Goal: Transaction & Acquisition: Purchase product/service

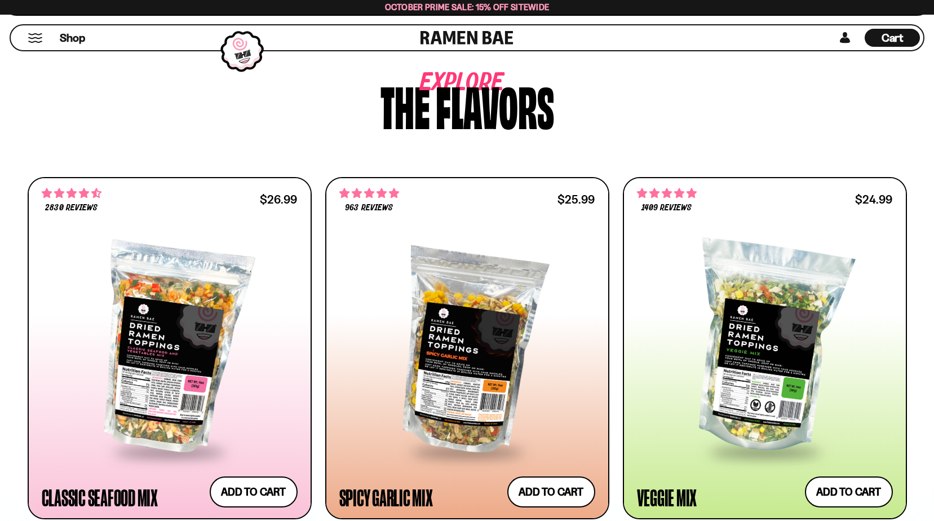
scroll to position [394, 0]
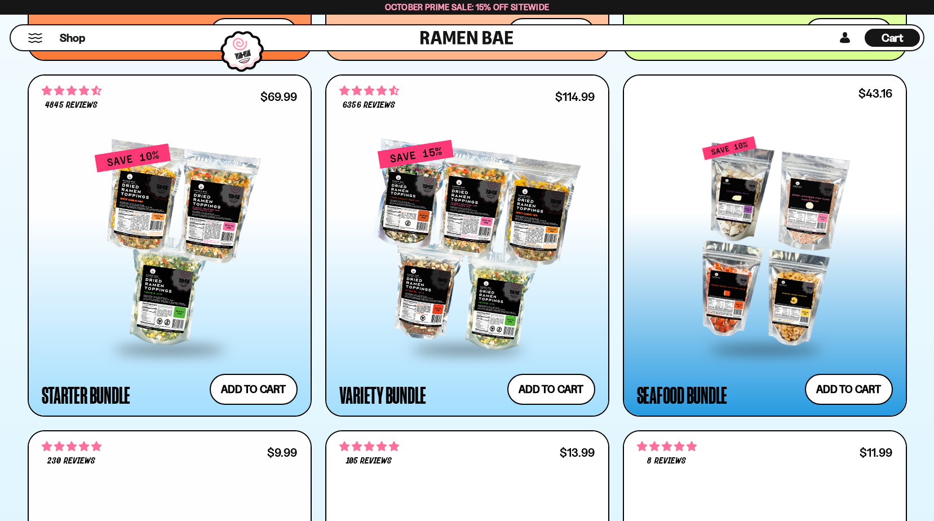
scroll to position [1352, 0]
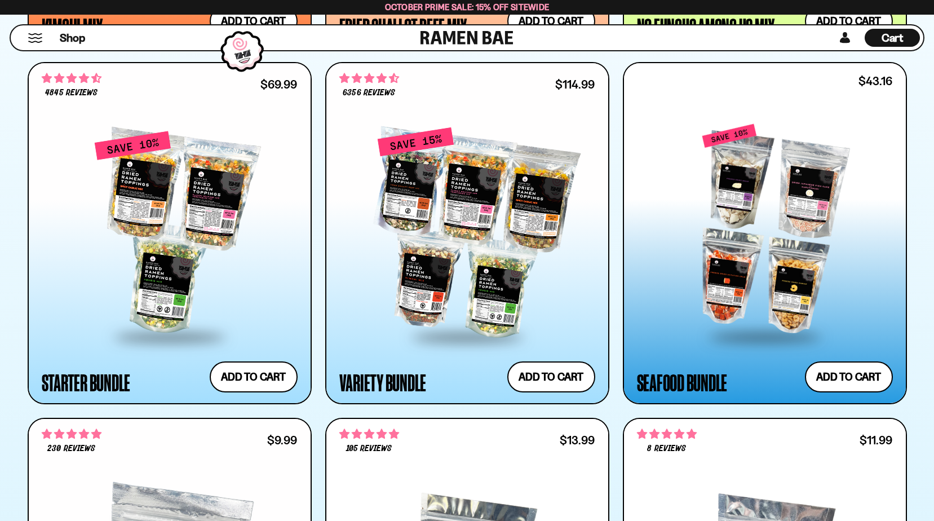
click at [773, 215] on div at bounding box center [765, 229] width 256 height 211
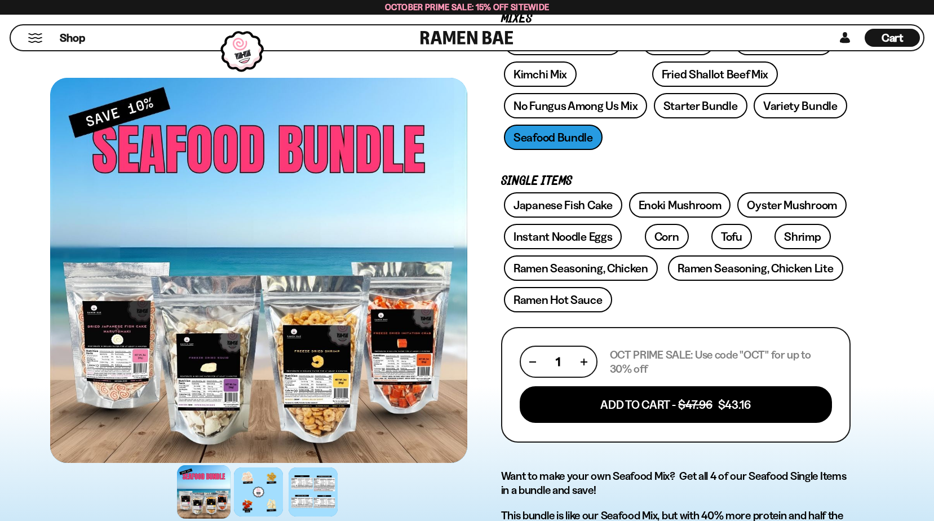
scroll to position [169, 0]
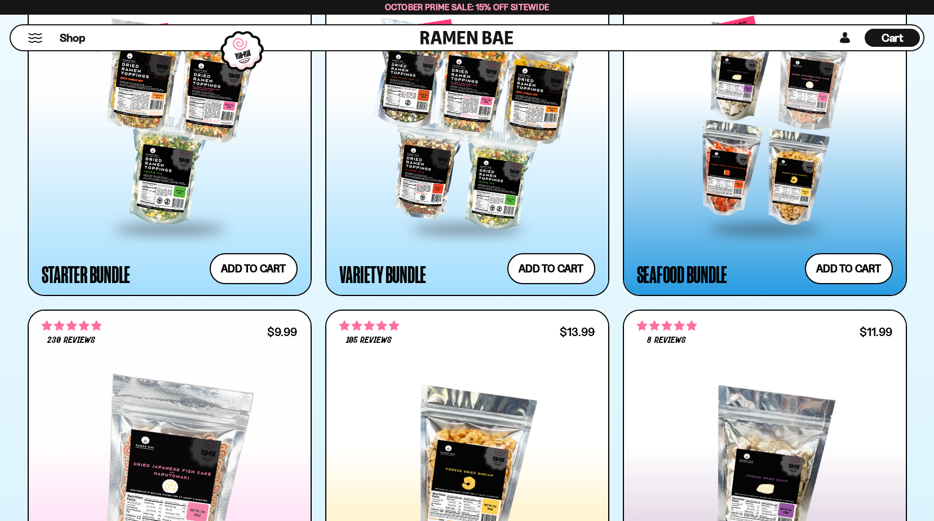
scroll to position [1352, 0]
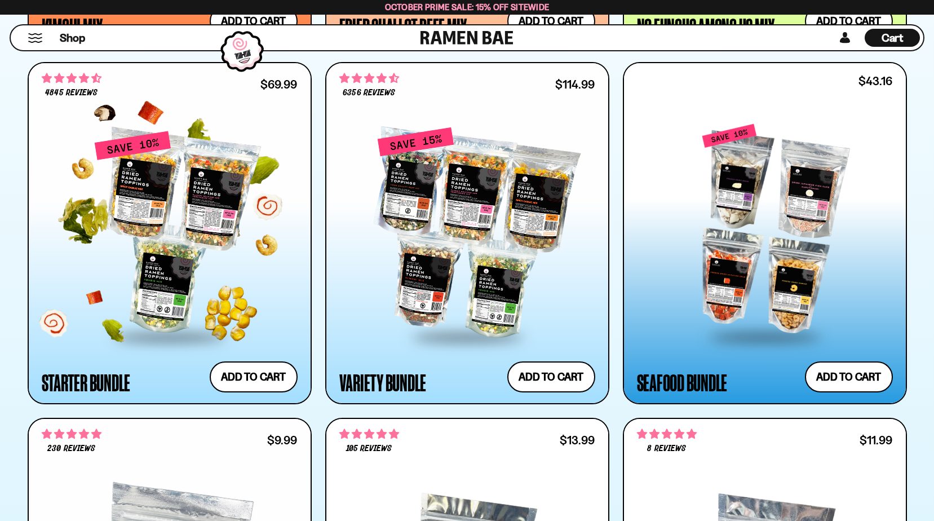
click at [214, 211] on div at bounding box center [170, 232] width 256 height 205
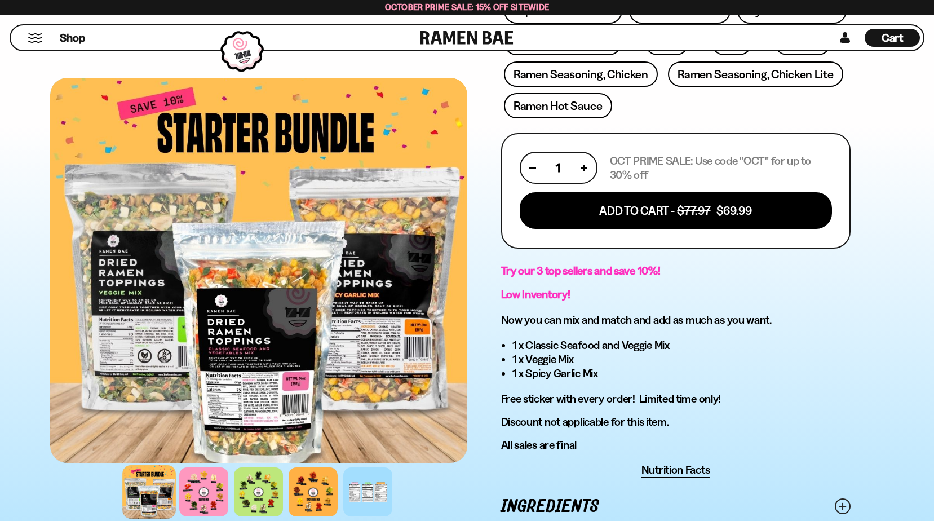
scroll to position [451, 0]
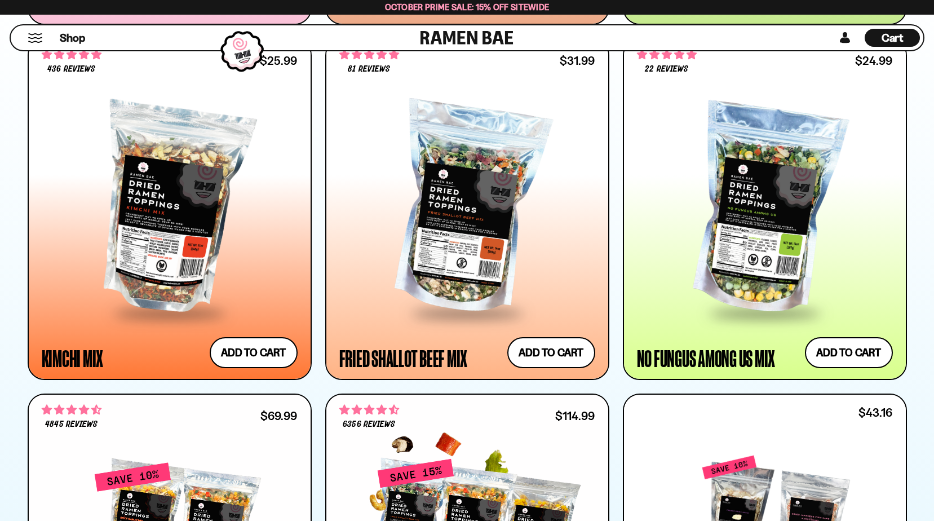
scroll to position [1014, 0]
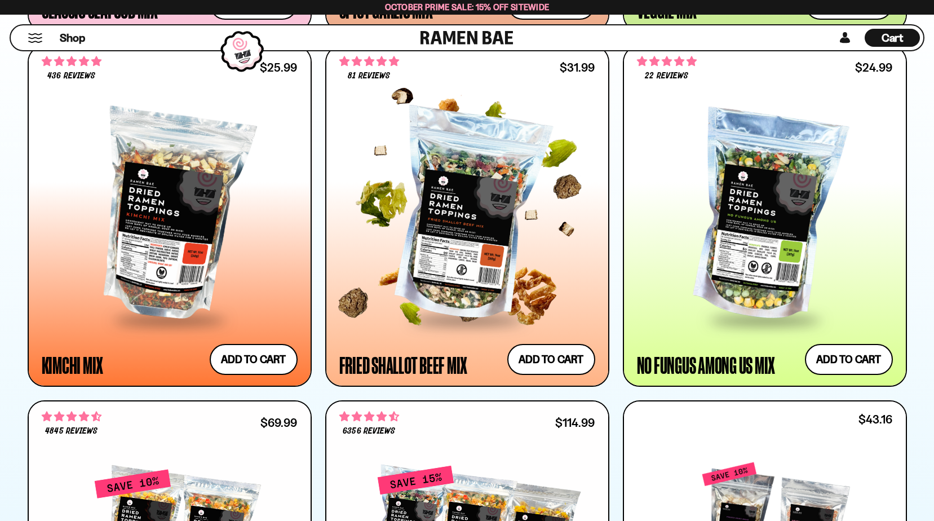
click at [470, 254] on div at bounding box center [467, 215] width 256 height 205
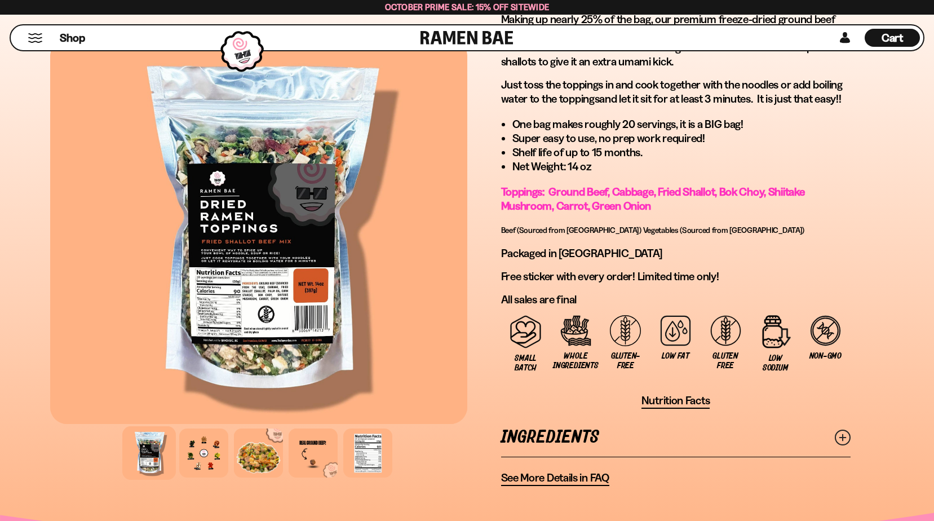
scroll to position [733, 0]
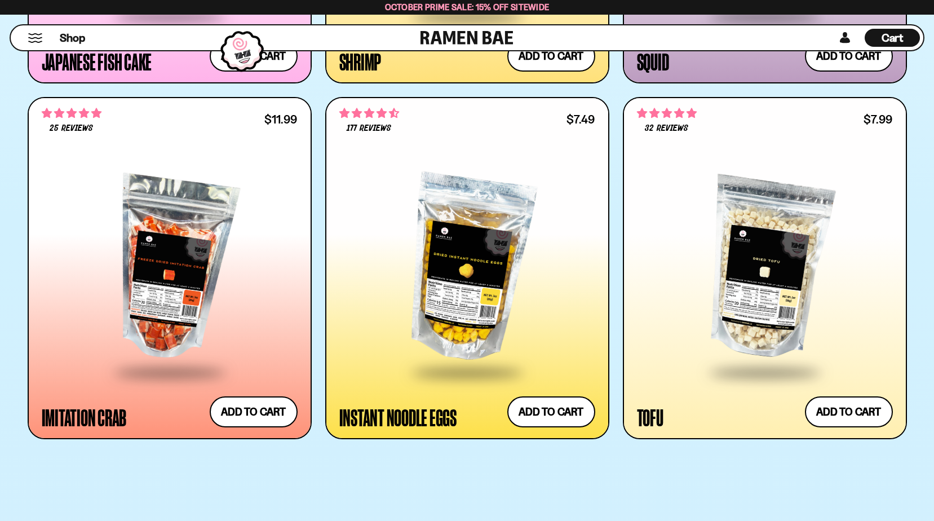
scroll to position [2028, 0]
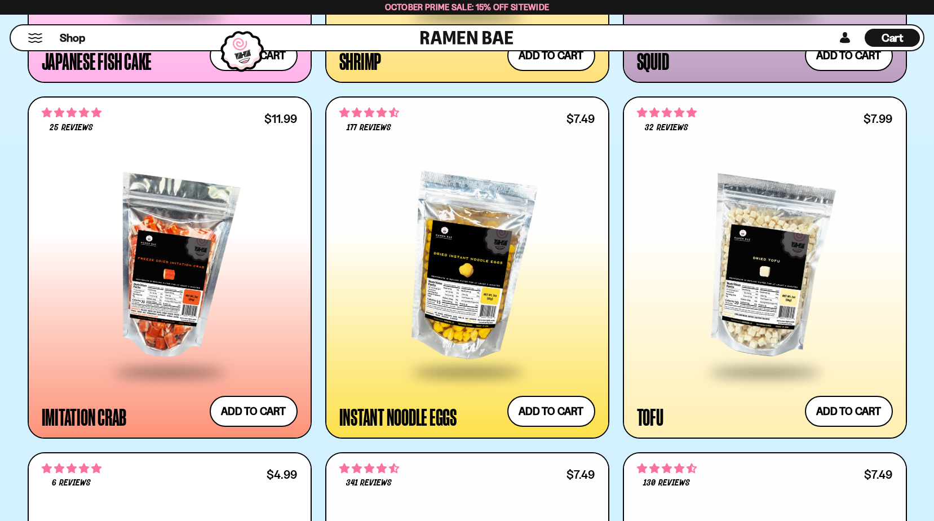
click at [221, 280] on div at bounding box center [170, 267] width 256 height 205
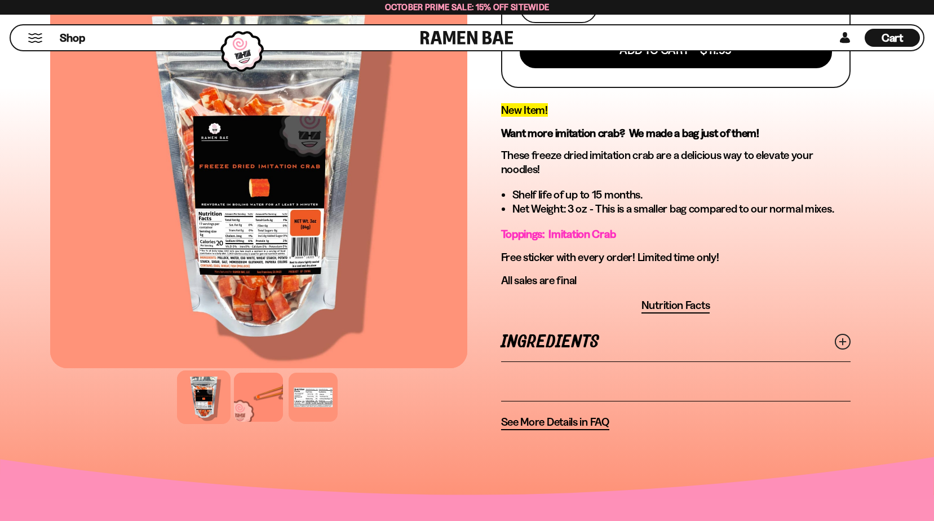
scroll to position [338, 0]
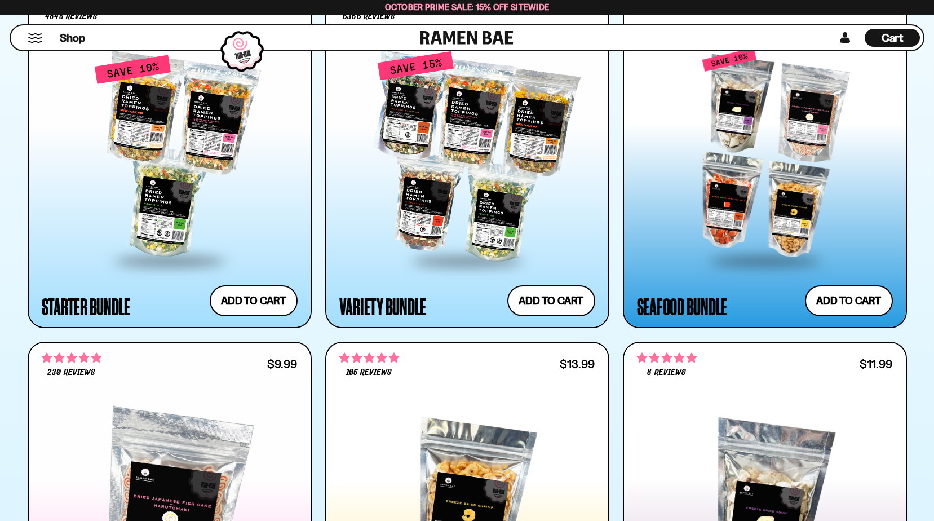
scroll to position [1409, 0]
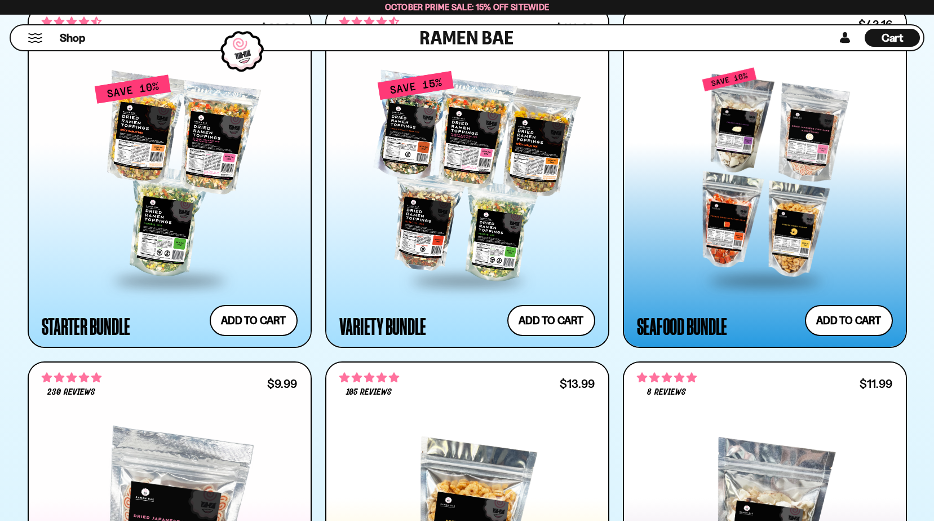
click at [770, 223] on div at bounding box center [765, 173] width 256 height 211
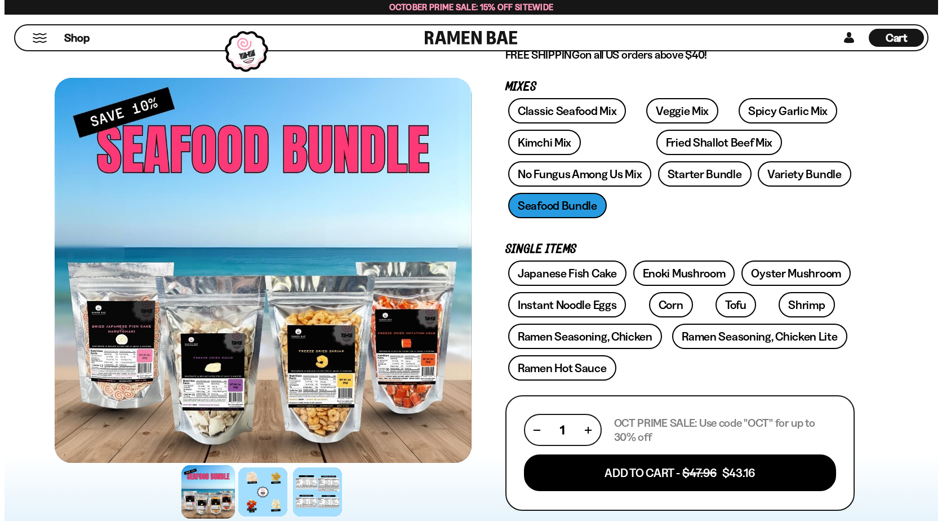
scroll to position [128, 0]
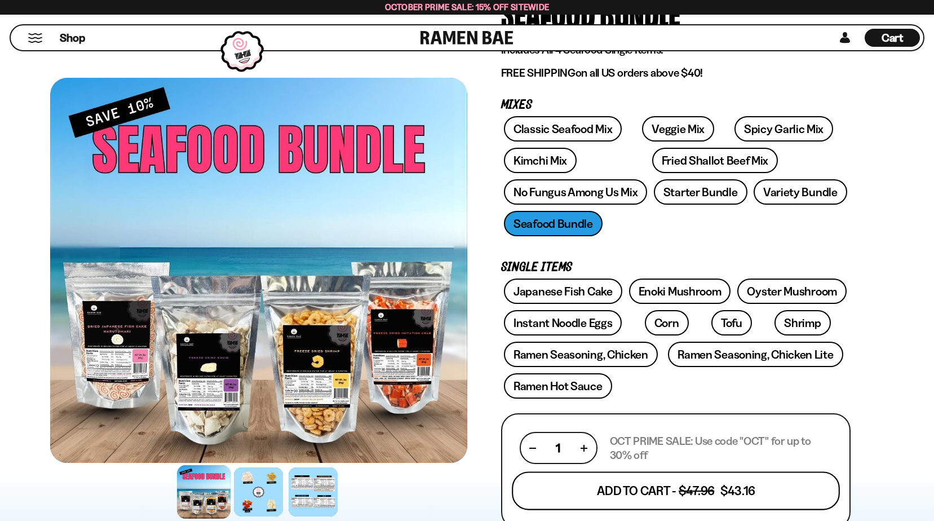
click at [752, 495] on button "Add To Cart - $47.96 $43.16" at bounding box center [676, 490] width 328 height 38
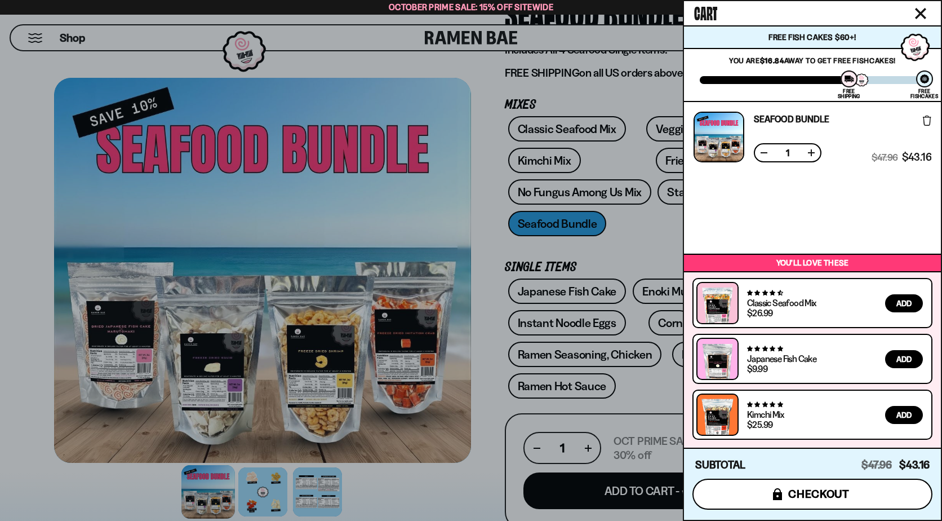
click at [823, 504] on button "icons8-lock checkout" at bounding box center [813, 493] width 240 height 31
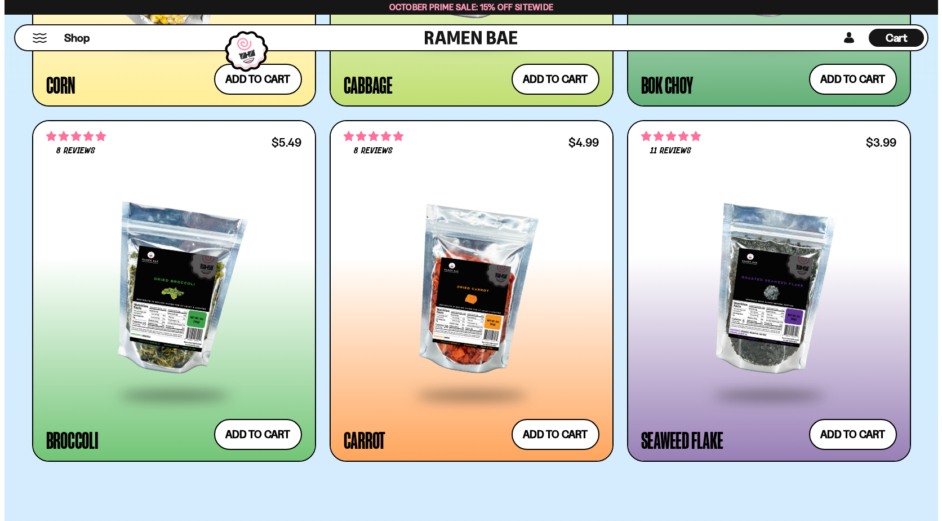
scroll to position [3437, 0]
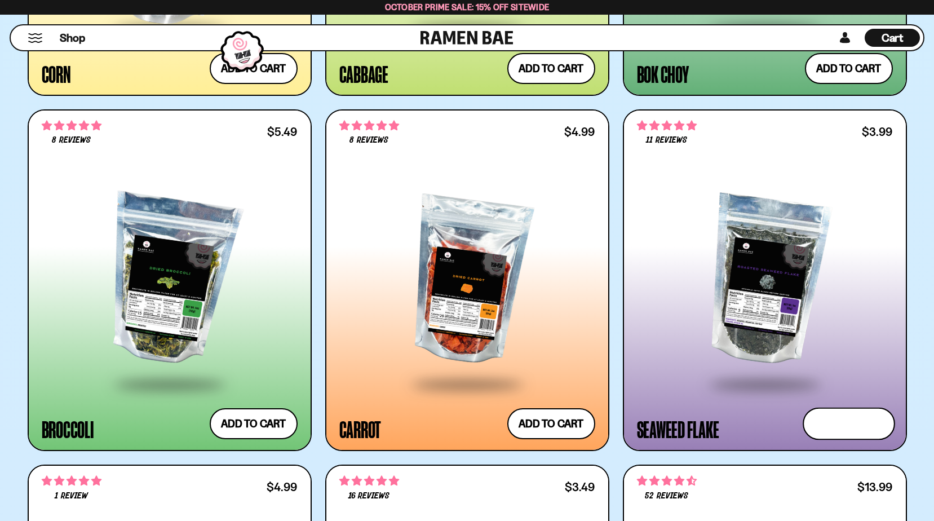
click at [844, 419] on button "Add to cart Add ― Regular price $3.99 Regular price Sale price $3.99 Unit price…" at bounding box center [848, 423] width 92 height 33
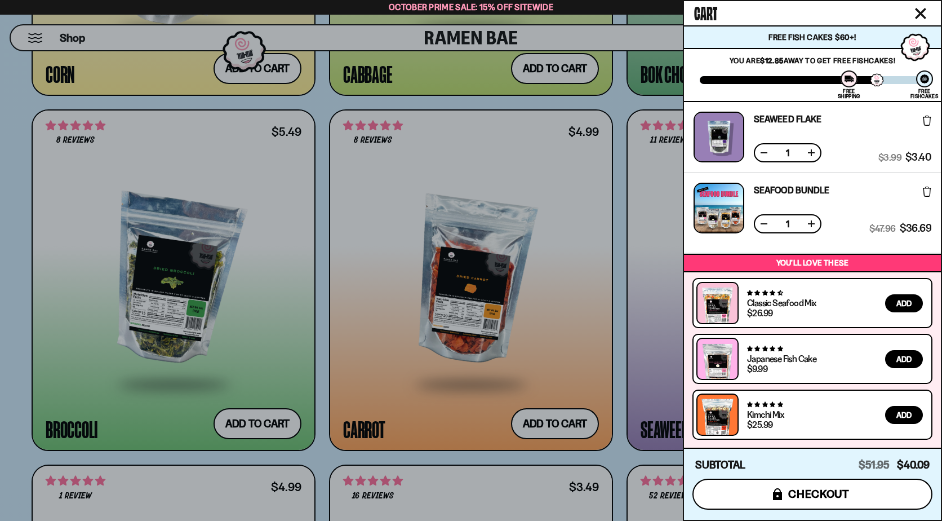
click at [828, 493] on span "checkout" at bounding box center [818, 493] width 61 height 12
